Goal: Information Seeking & Learning: Learn about a topic

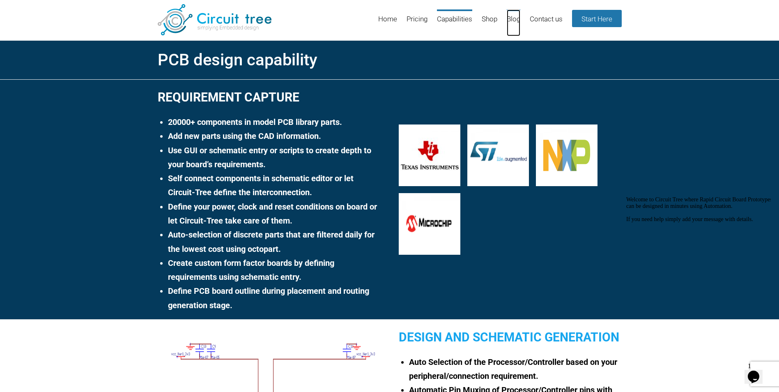
click at [515, 21] on link "Blog" at bounding box center [513, 22] width 14 height 27
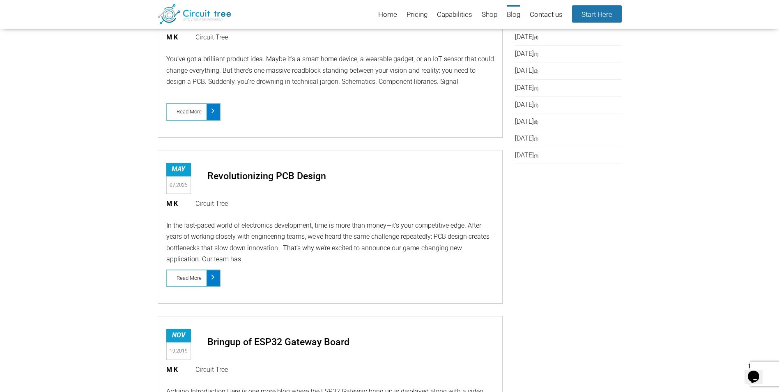
scroll to position [399, 0]
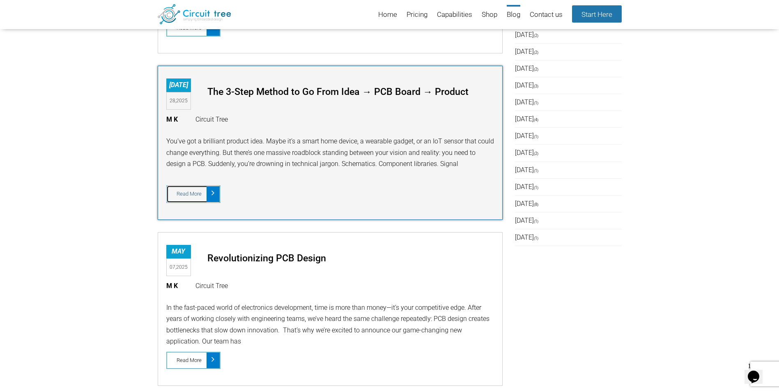
click at [212, 195] on icon at bounding box center [212, 192] width 3 height 13
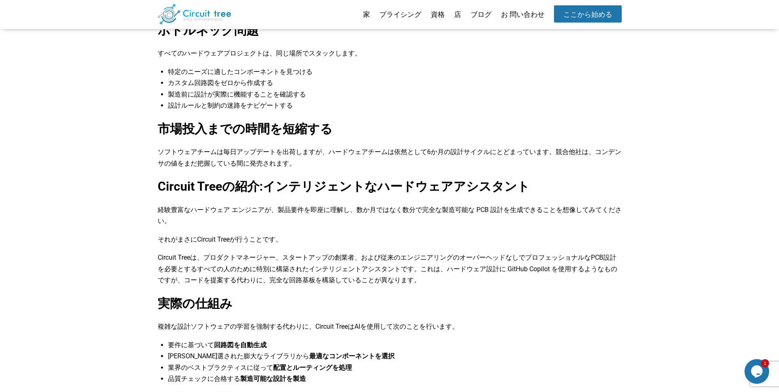
scroll to position [511, 0]
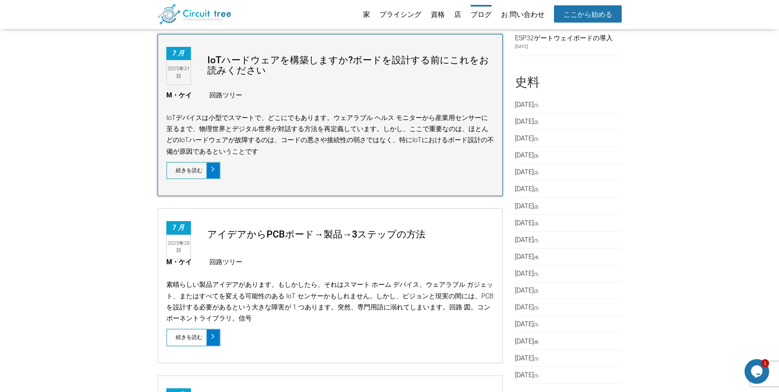
click at [281, 138] on p "IoTデバイスは小型でスマートで、どこにでもあります。ウェアラブル ヘルス モニターから産業用センサーに至るまで、物理世界とデジタル世界が対話する方法を再定義…" at bounding box center [330, 134] width 328 height 45
click at [217, 170] on span at bounding box center [212, 171] width 13 height 16
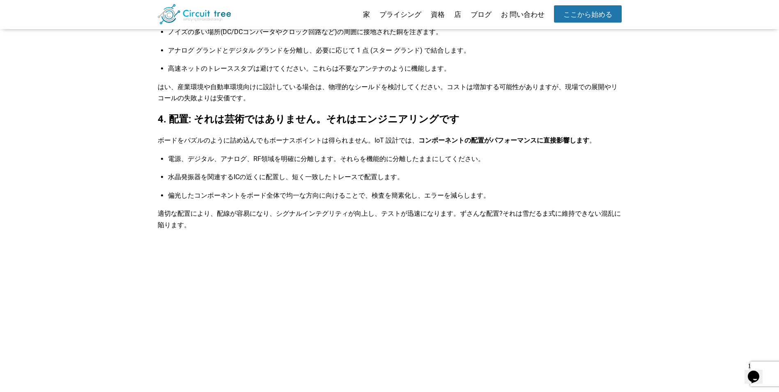
scroll to position [1015, 0]
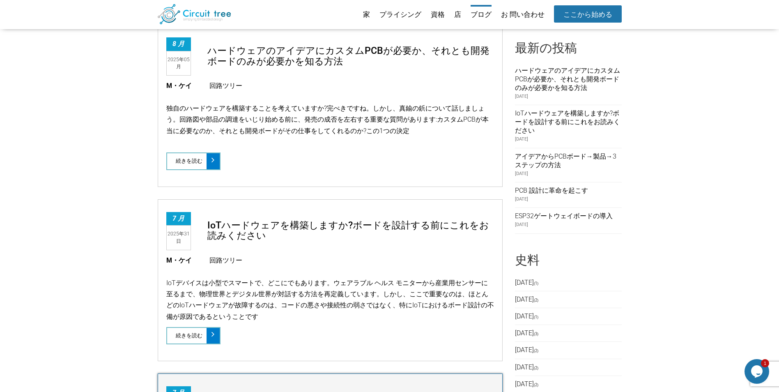
scroll to position [19, 0]
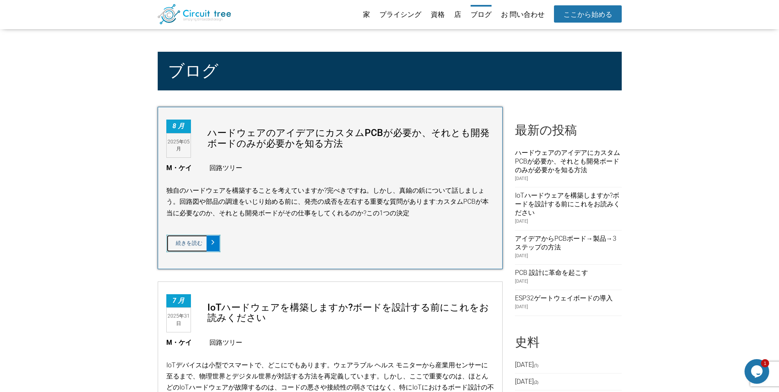
click at [215, 242] on span at bounding box center [212, 243] width 13 height 16
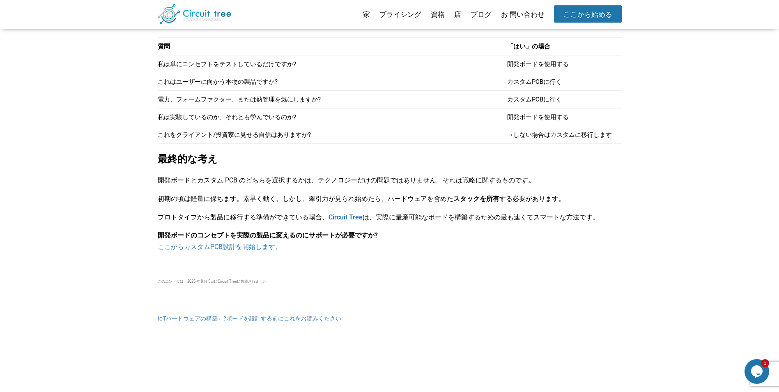
scroll to position [1302, 0]
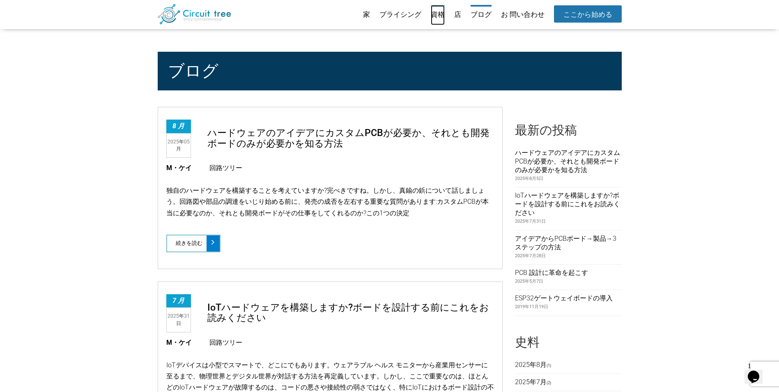
click at [435, 12] on link "資格" at bounding box center [438, 15] width 14 height 20
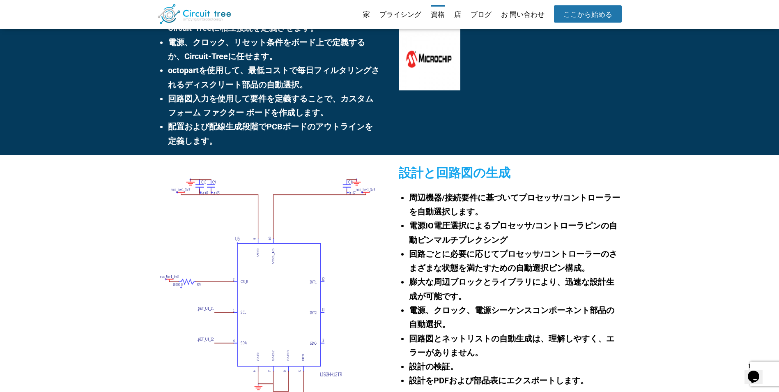
scroll to position [235, 0]
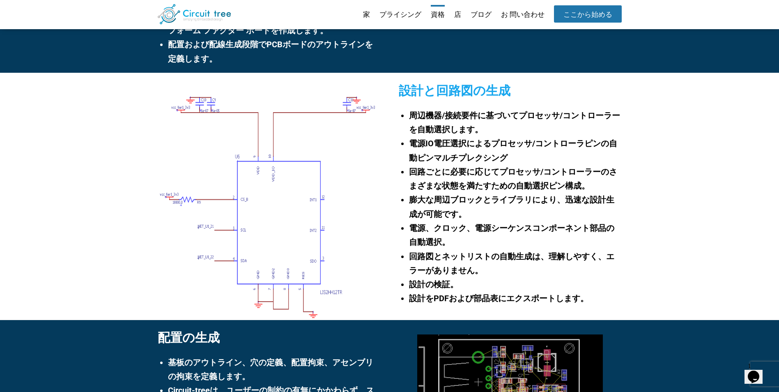
click at [359, 16] on li "家" at bounding box center [362, 15] width 15 height 20
click at [367, 14] on link "家" at bounding box center [366, 15] width 7 height 20
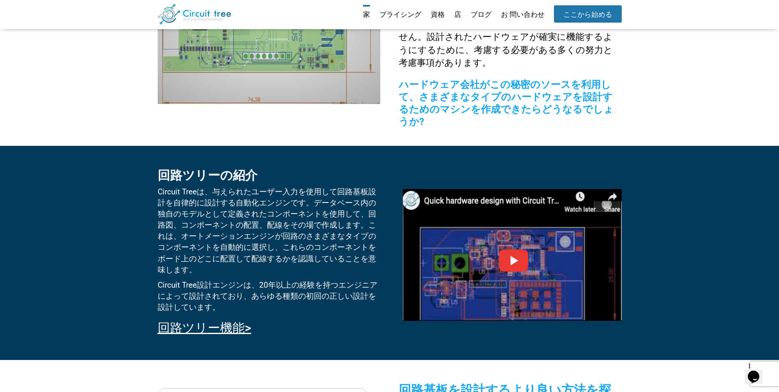
scroll to position [317, 0]
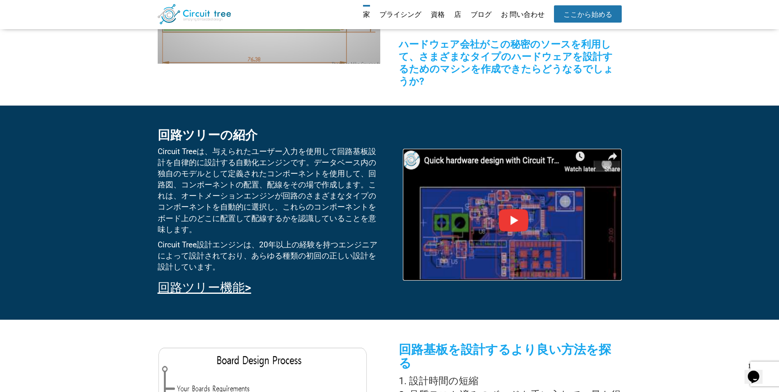
click at [509, 209] on img at bounding box center [512, 215] width 218 height 132
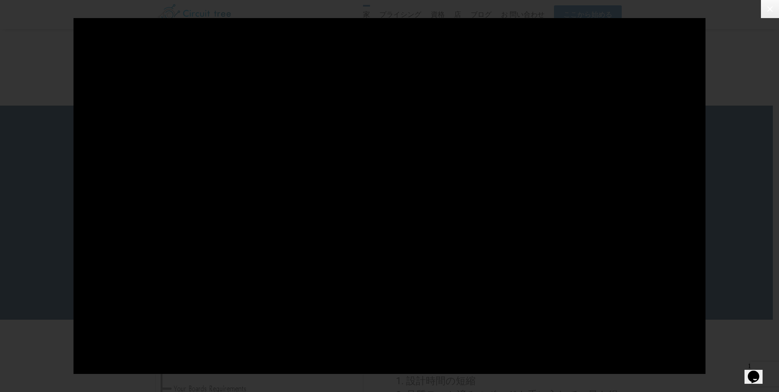
click at [770, 11] on icon at bounding box center [770, 9] width 10 height 10
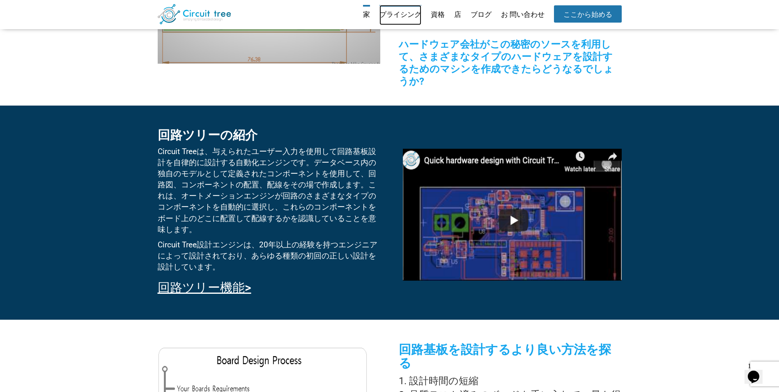
click at [399, 16] on link "プライシング" at bounding box center [400, 15] width 42 height 20
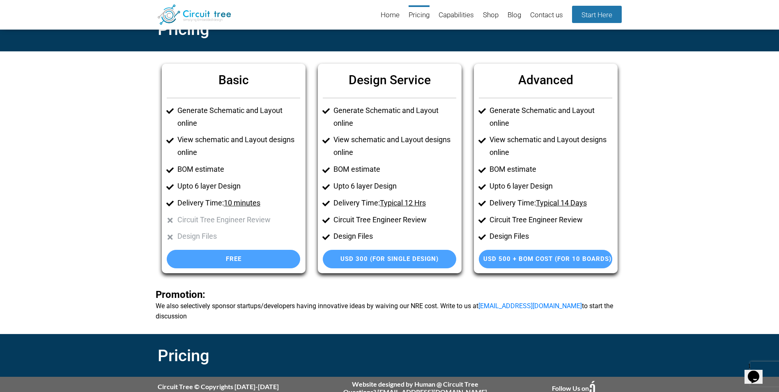
scroll to position [18, 0]
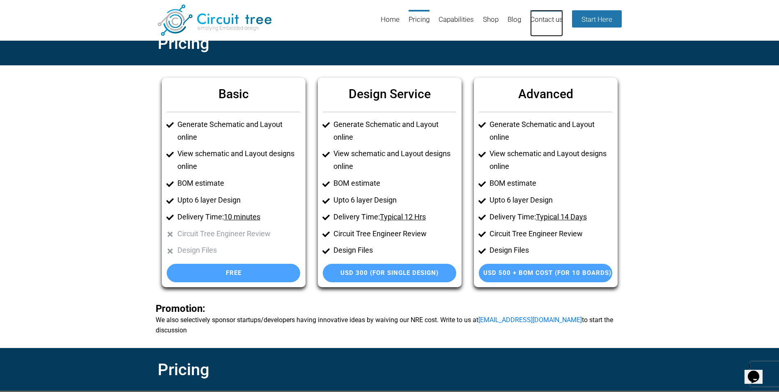
click at [543, 21] on link "Contact us" at bounding box center [546, 23] width 33 height 27
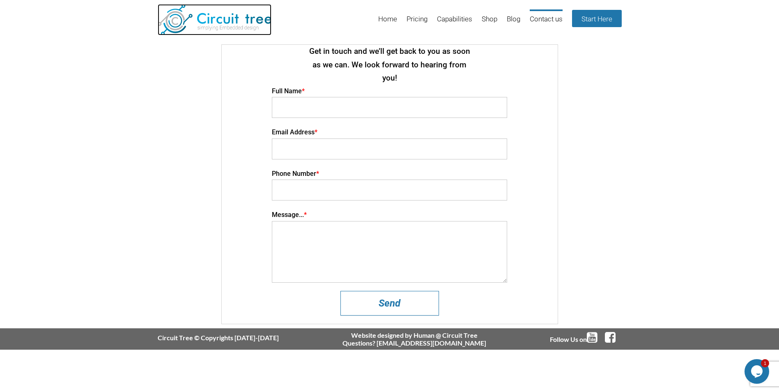
click at [218, 19] on img at bounding box center [215, 19] width 114 height 31
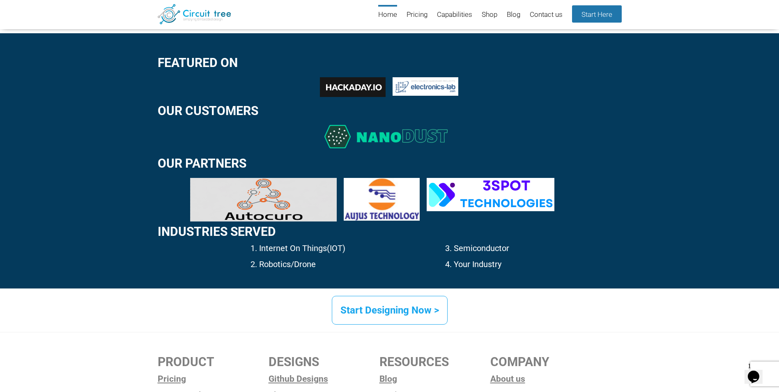
scroll to position [1191, 0]
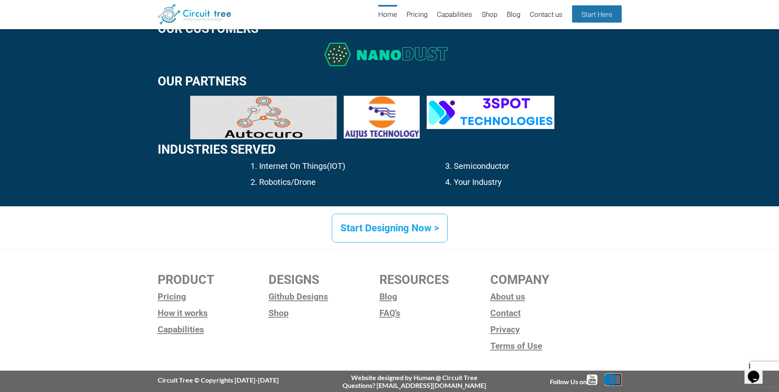
click at [611, 380] on icon at bounding box center [613, 379] width 17 height 12
click at [512, 300] on link "About us" at bounding box center [545, 296] width 111 height 12
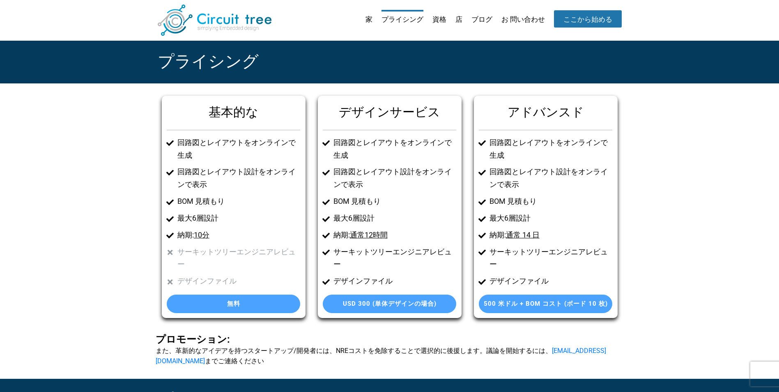
scroll to position [18, 0]
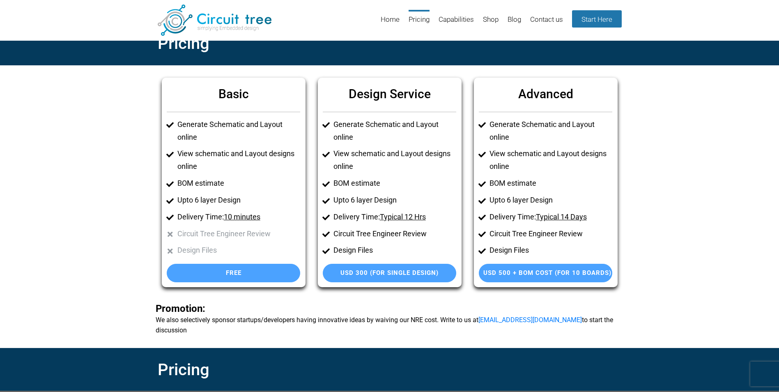
click at [135, 178] on section "Basic Generate Schematic and Layout online View schematic and Layout designs on…" at bounding box center [389, 206] width 779 height 282
